Goal: Information Seeking & Learning: Learn about a topic

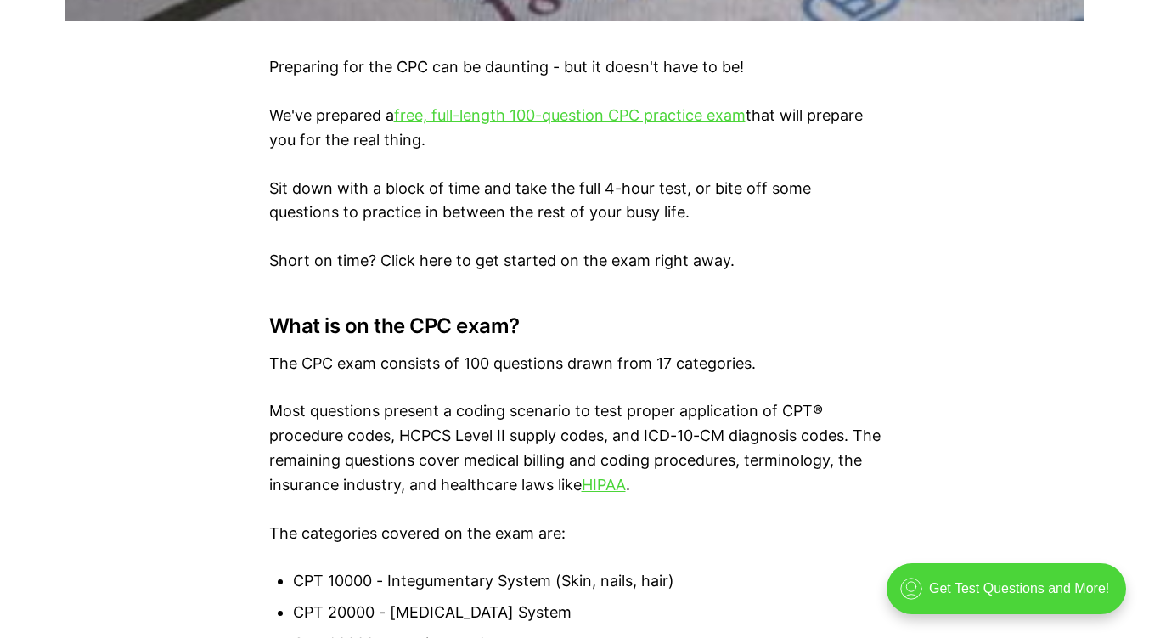
scroll to position [1069, 0]
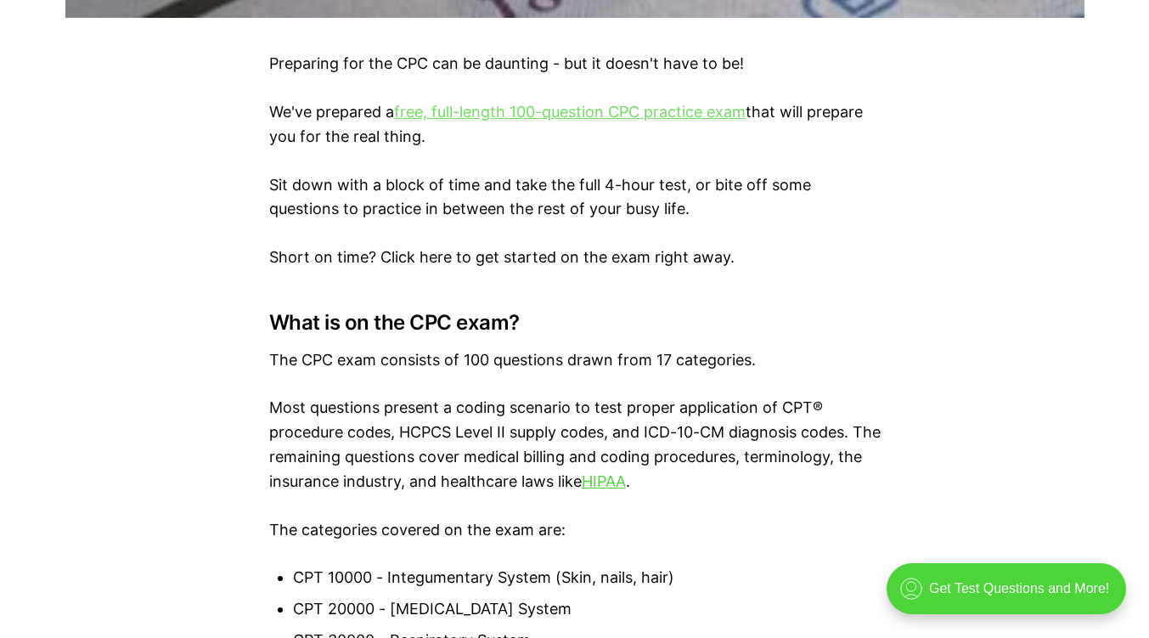
click at [666, 118] on link "free, full-length 100-question CPC practice exam" at bounding box center [570, 112] width 352 height 18
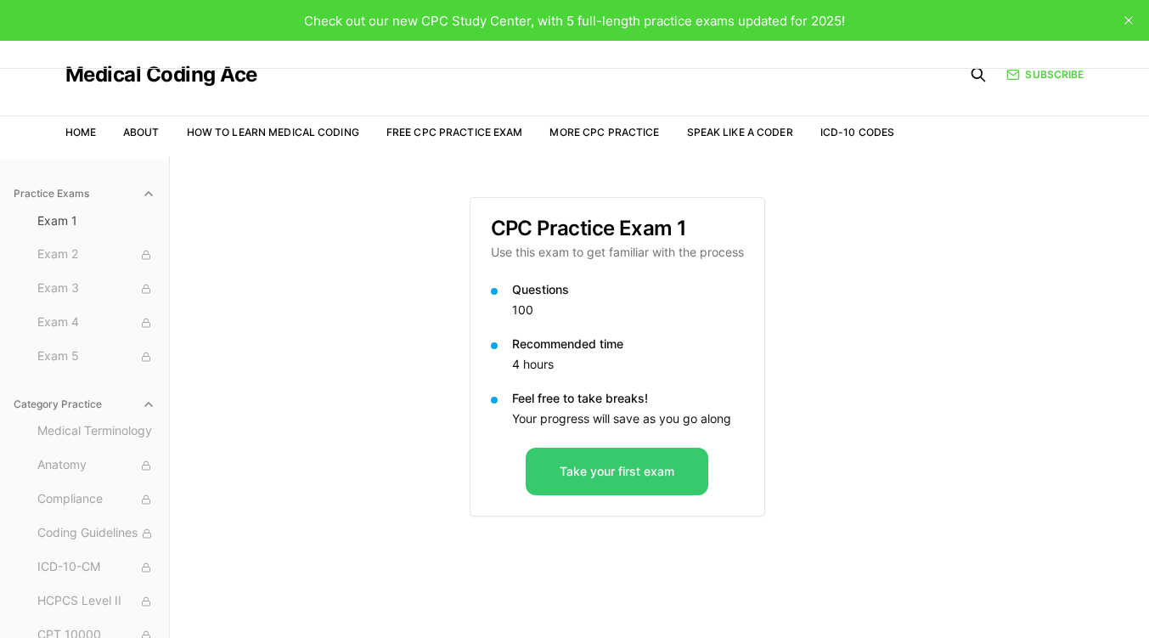
click at [668, 466] on button "Take your first exam" at bounding box center [617, 472] width 183 height 48
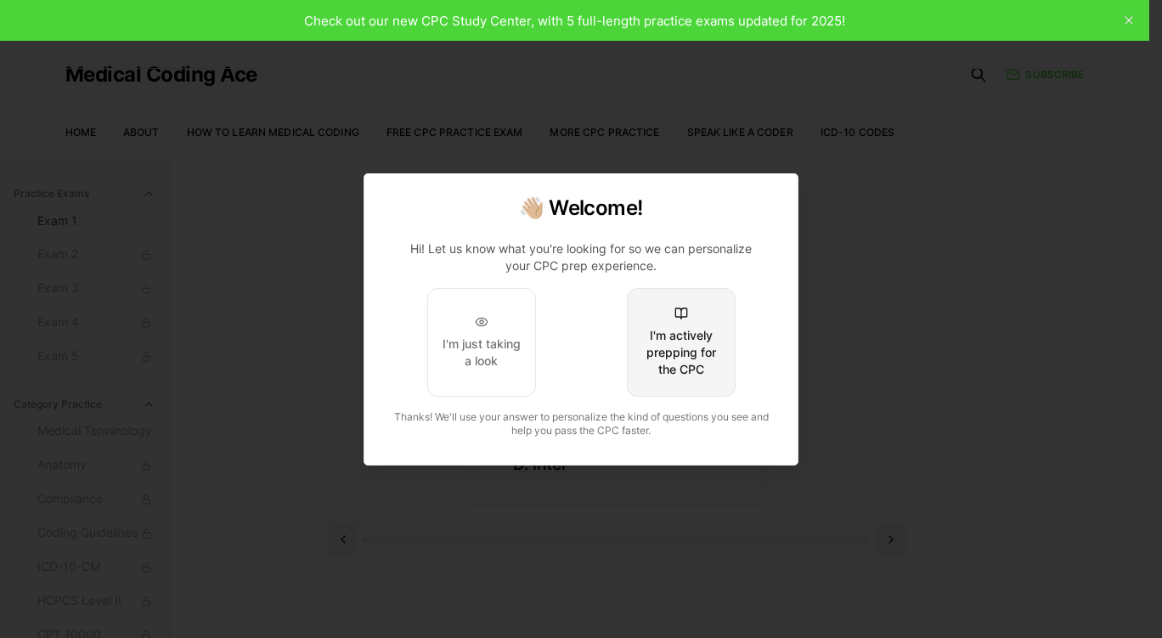
click at [721, 346] on button "I'm actively prepping for the CPC" at bounding box center [681, 342] width 109 height 109
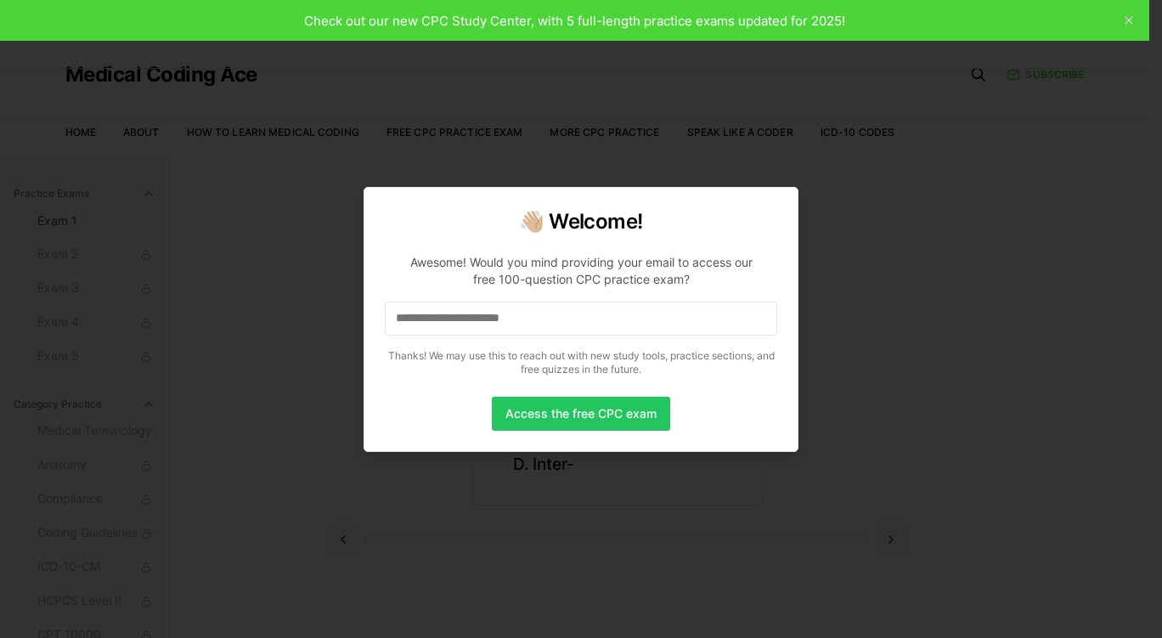
click at [612, 449] on div "👋🏼 Welcome! Awesome! Would you mind providing your email to access our free 100…" at bounding box center [581, 319] width 435 height 265
